Goal: Find contact information: Find contact information

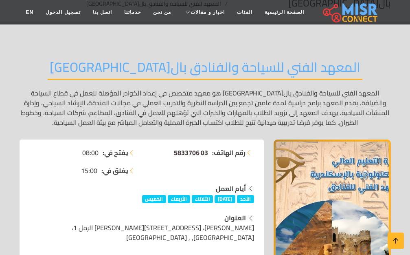
scroll to position [95, 0]
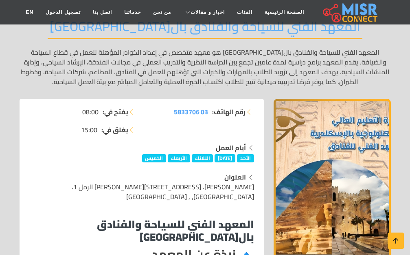
drag, startPoint x: 185, startPoint y: 112, endPoint x: 173, endPoint y: 144, distance: 34.8
click at [173, 144] on div "أيام العمل" at bounding box center [141, 148] width 225 height 10
drag, startPoint x: 170, startPoint y: 115, endPoint x: 210, endPoint y: 112, distance: 40.0
click at [210, 112] on li "رقم الهاتف: 03 5833706" at bounding box center [201, 112] width 108 height 10
copy span "03 5833706"
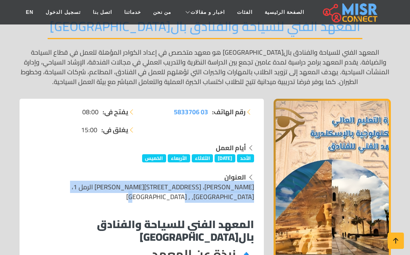
drag, startPoint x: 259, startPoint y: 187, endPoint x: 212, endPoint y: 199, distance: 48.4
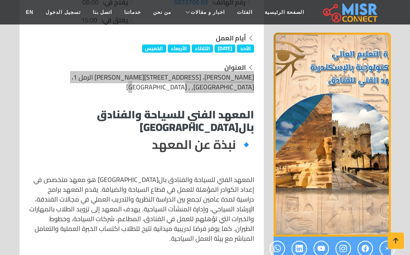
scroll to position [217, 0]
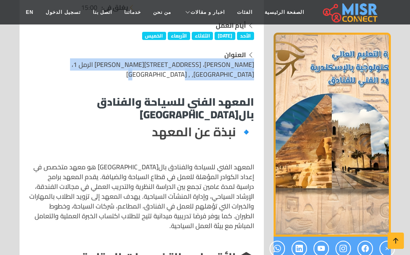
copy span "[PERSON_NAME]، [STREET_ADDRESS][PERSON_NAME] الرمل 1، [GEOGRAPHIC_DATA], , [GEO…"
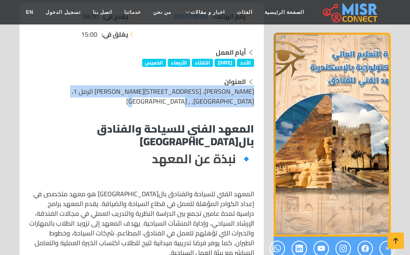
scroll to position [136, 0]
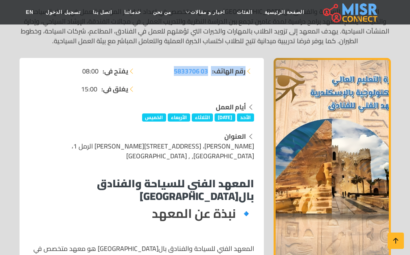
drag, startPoint x: 246, startPoint y: 71, endPoint x: 164, endPoint y: 74, distance: 81.9
click at [164, 74] on li "رقم الهاتف: 03 5833706" at bounding box center [201, 71] width 108 height 10
copy li "رقم الهاتف: 03 5833706"
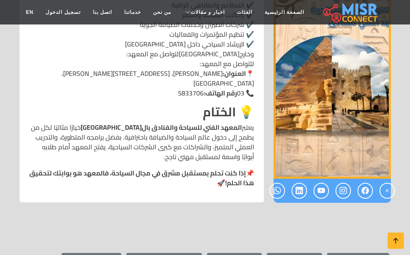
scroll to position [978, 0]
